Goal: Task Accomplishment & Management: Use online tool/utility

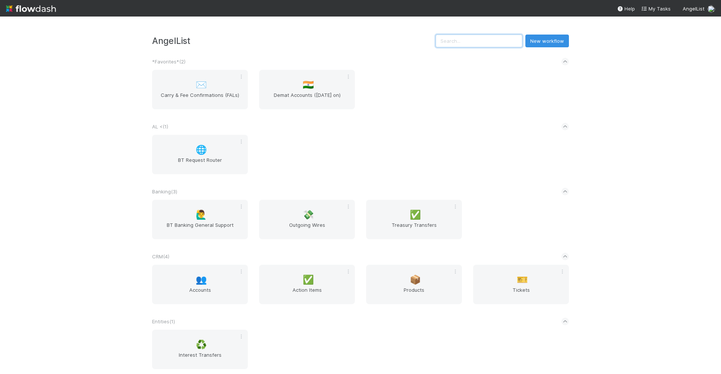
click at [493, 44] on input "text" at bounding box center [479, 41] width 87 height 13
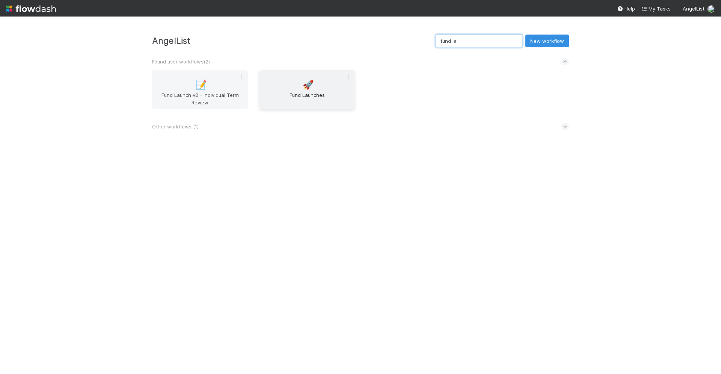
type input "fund la"
click at [311, 88] on div "🚀 Fund Launches" at bounding box center [307, 89] width 96 height 39
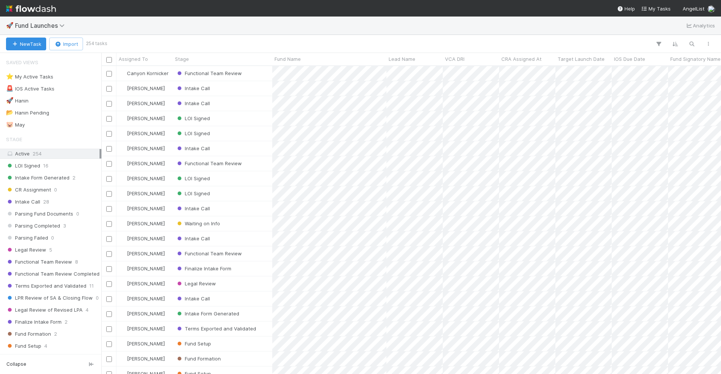
scroll to position [308, 620]
click at [688, 45] on icon "button" at bounding box center [692, 44] width 8 height 7
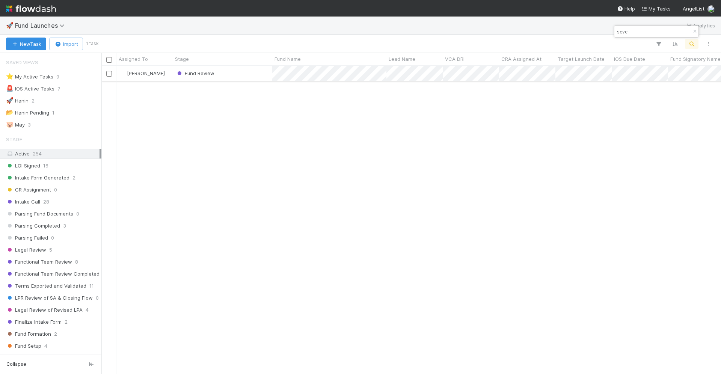
type input "scvc"
click at [231, 80] on div "Fund Review" at bounding box center [223, 73] width 100 height 15
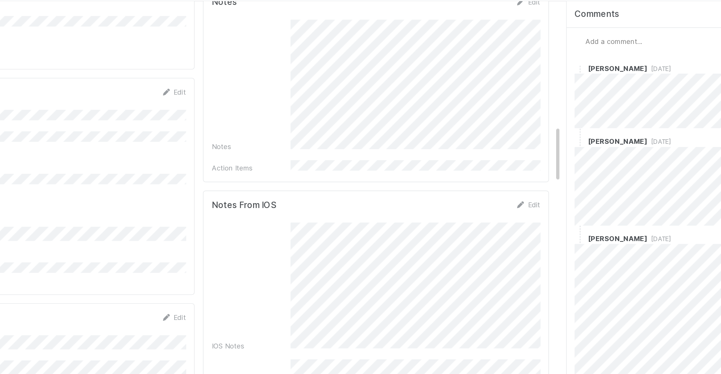
scroll to position [766, 0]
click at [433, 191] on form "Notes From IOS Edit IOS Notes IOS Action Items [AL-advised] Manual Doc edits" at bounding box center [387, 287] width 235 height 192
click at [433, 208] on form "Notes From IOS Edit IOS Notes IOS Action Items [AL-advised] Manual Doc edits" at bounding box center [387, 287] width 235 height 192
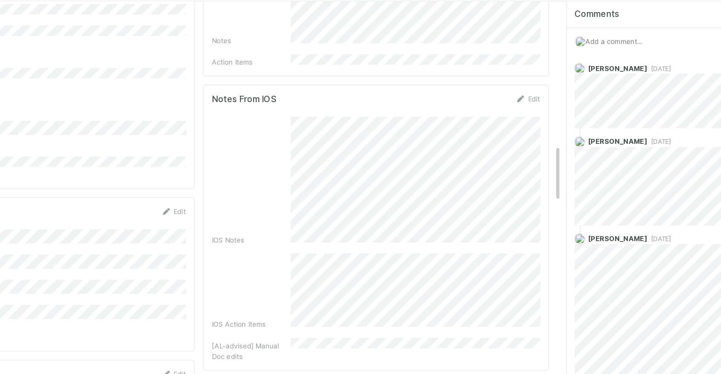
scroll to position [842, 0]
click at [431, 137] on div "IOS Notes IOS Action Items [AL-advised] Manual Doc edits" at bounding box center [387, 219] width 235 height 175
click at [473, 243] on div "IOS Notes IOS Action Items [AL-advised] Manual Doc edits" at bounding box center [387, 219] width 235 height 175
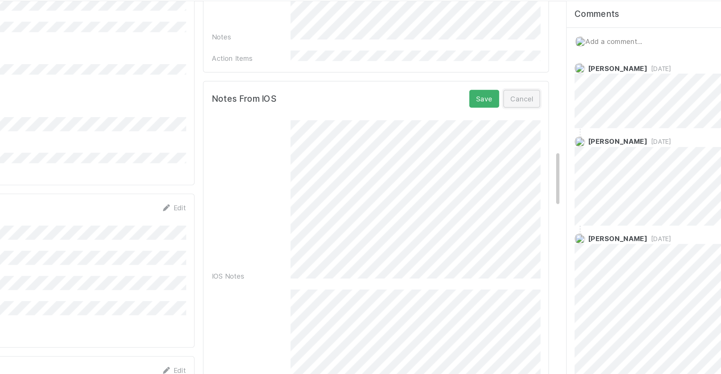
click at [497, 115] on button "Cancel" at bounding box center [492, 121] width 26 height 13
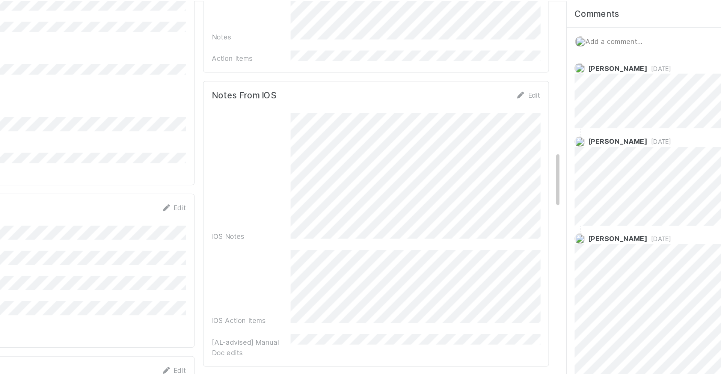
scroll to position [856, 0]
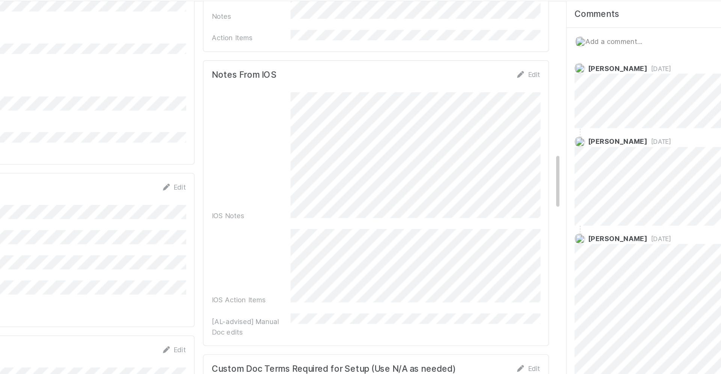
click at [506, 222] on div "Notes From IOS Edit IOS Notes IOS Action Items [AL-advised] Manual Doc edits" at bounding box center [387, 196] width 248 height 205
drag, startPoint x: 475, startPoint y: 232, endPoint x: 495, endPoint y: 175, distance: 60.8
click at [495, 174] on div "IOS Notes IOS Action Items [AL-advised] Manual Doc edits" at bounding box center [387, 204] width 235 height 175
click at [495, 175] on div "IOS Notes IOS Action Items [AL-advised] Manual Doc edits" at bounding box center [387, 204] width 235 height 175
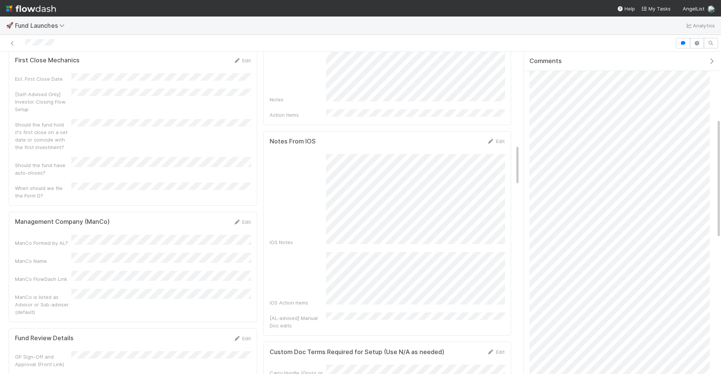
scroll to position [829, 0]
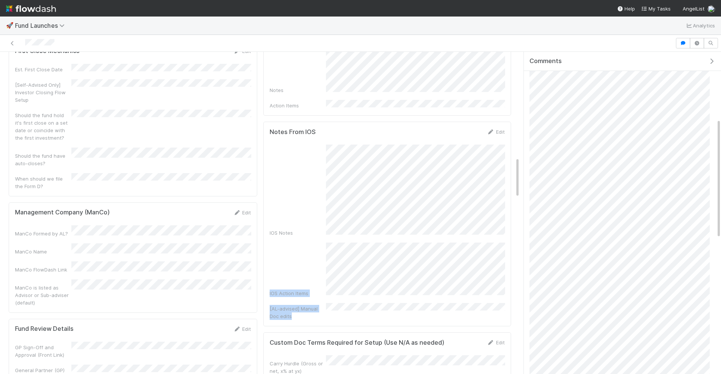
click at [444, 195] on div "IOS Notes IOS Action Items [AL-advised] Manual Doc edits" at bounding box center [387, 232] width 235 height 175
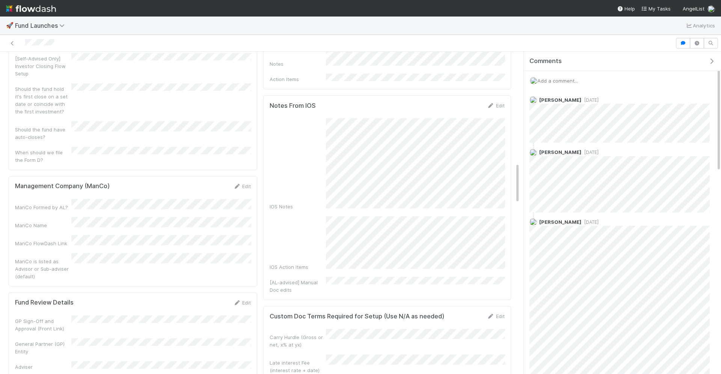
scroll to position [880, 0]
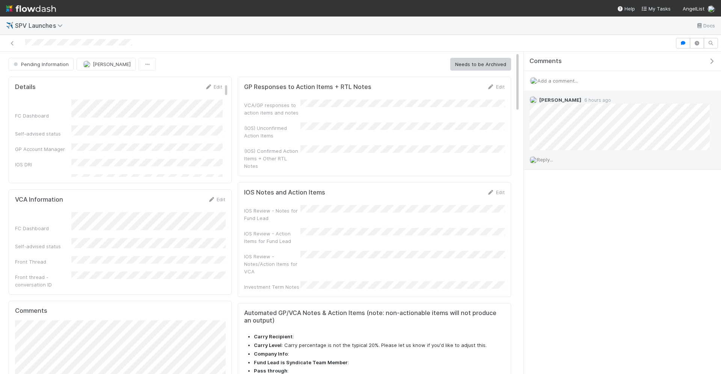
click at [545, 157] on span "Reply..." at bounding box center [545, 160] width 16 height 6
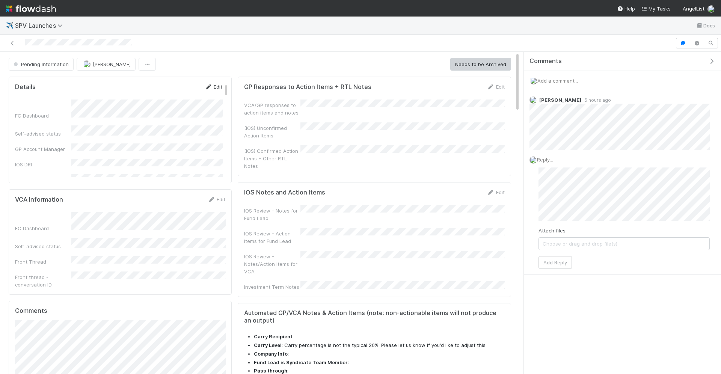
click at [218, 85] on link "Edit" at bounding box center [214, 87] width 18 height 6
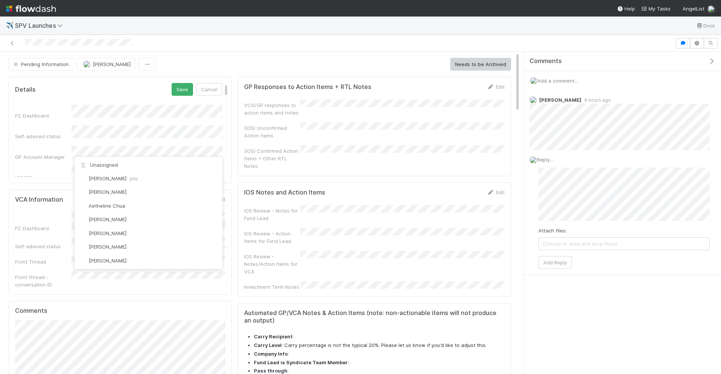
scroll to position [609, 0]
click at [220, 92] on button "Cancel" at bounding box center [209, 89] width 26 height 13
